Goal: Find specific page/section: Find specific page/section

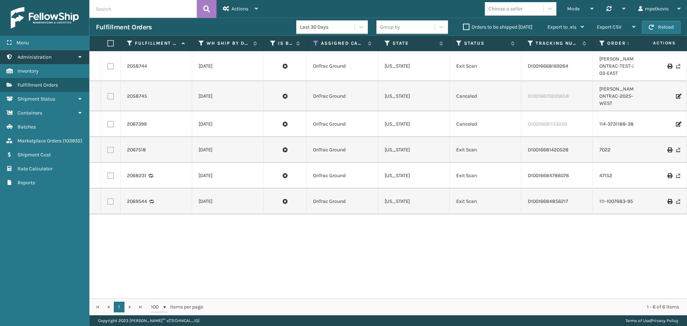
click at [54, 56] on link "Administration" at bounding box center [44, 57] width 89 height 14
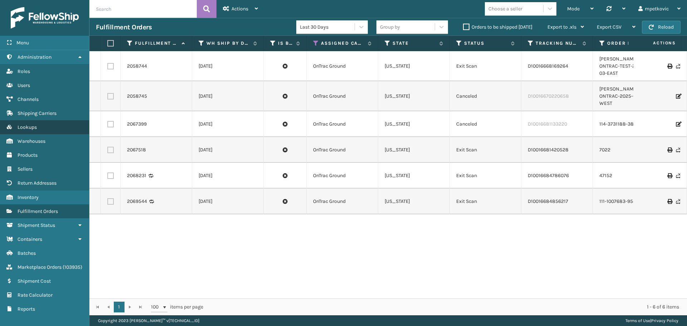
click at [35, 131] on link "Lookups" at bounding box center [44, 127] width 89 height 14
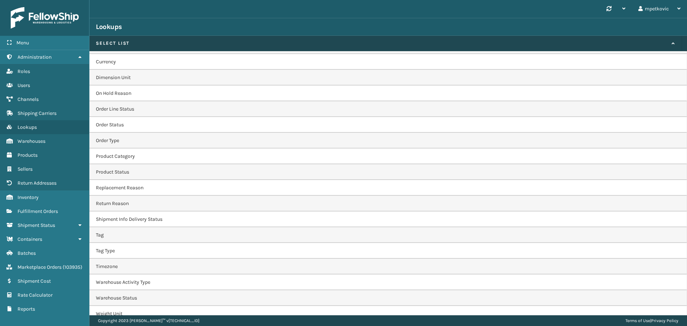
scroll to position [208, 0]
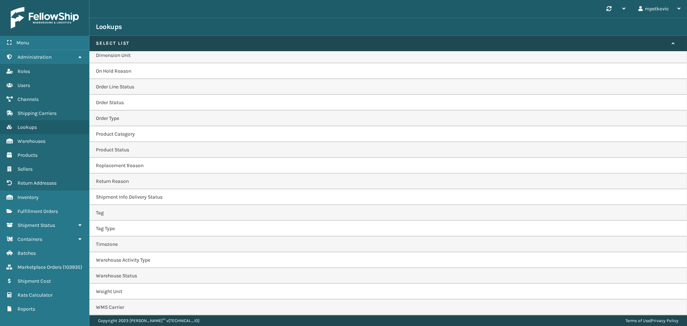
click at [124, 305] on td "WMS Carrier" at bounding box center [389, 308] width 598 height 16
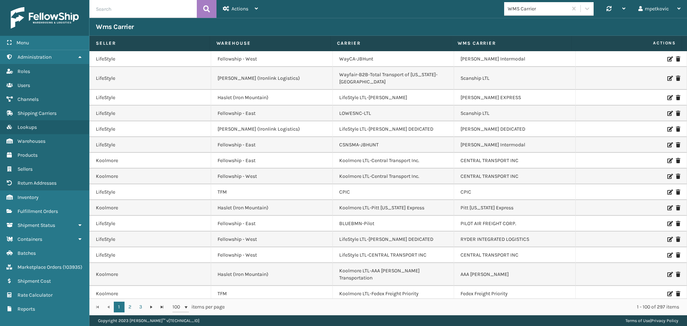
click at [150, 5] on input "text" at bounding box center [143, 9] width 107 height 18
type input "jbhunt"
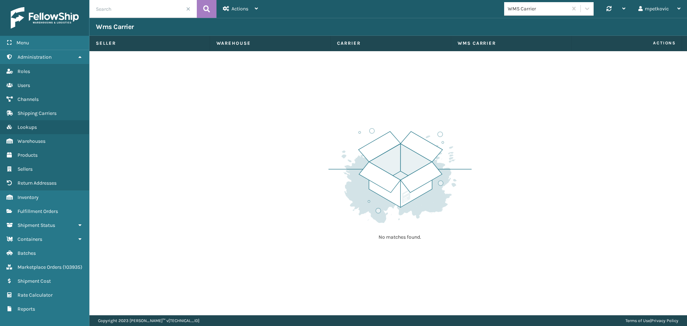
click at [190, 8] on input "text" at bounding box center [143, 9] width 107 height 18
click at [190, 8] on span at bounding box center [188, 9] width 4 height 4
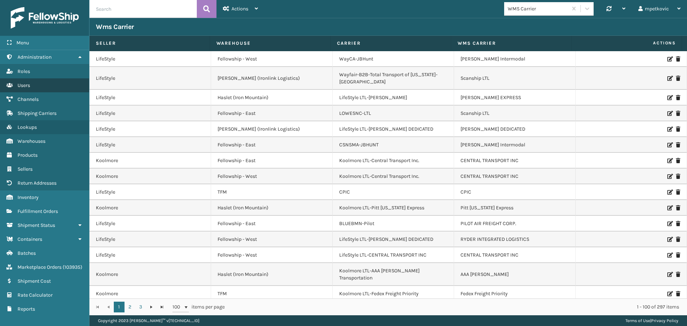
click at [34, 84] on link "Users" at bounding box center [44, 85] width 89 height 14
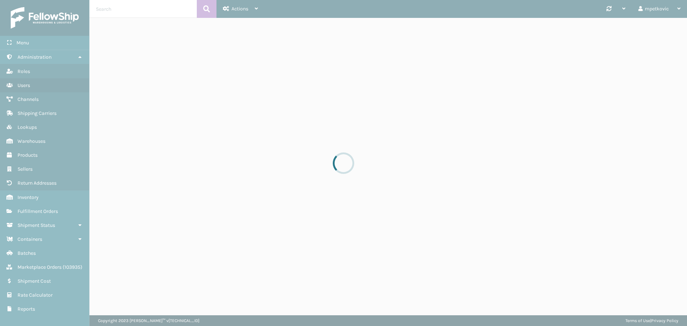
click at [384, 10] on div at bounding box center [343, 163] width 687 height 326
